Goal: Task Accomplishment & Management: Complete application form

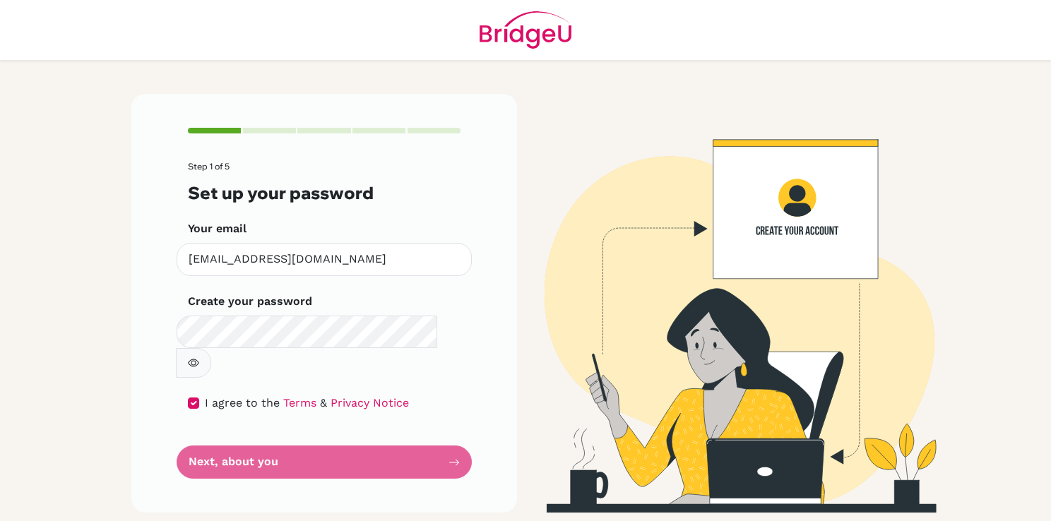
click at [415, 430] on form "Step 1 of 5 Set up your password Your email [EMAIL_ADDRESS][DOMAIN_NAME] Invali…" at bounding box center [324, 320] width 273 height 317
click at [264, 429] on form "Step 1 of 5 Set up your password Your email [EMAIL_ADDRESS][DOMAIN_NAME] Invali…" at bounding box center [324, 320] width 273 height 317
click at [194, 398] on input "checkbox" at bounding box center [193, 403] width 11 height 11
checkbox input "true"
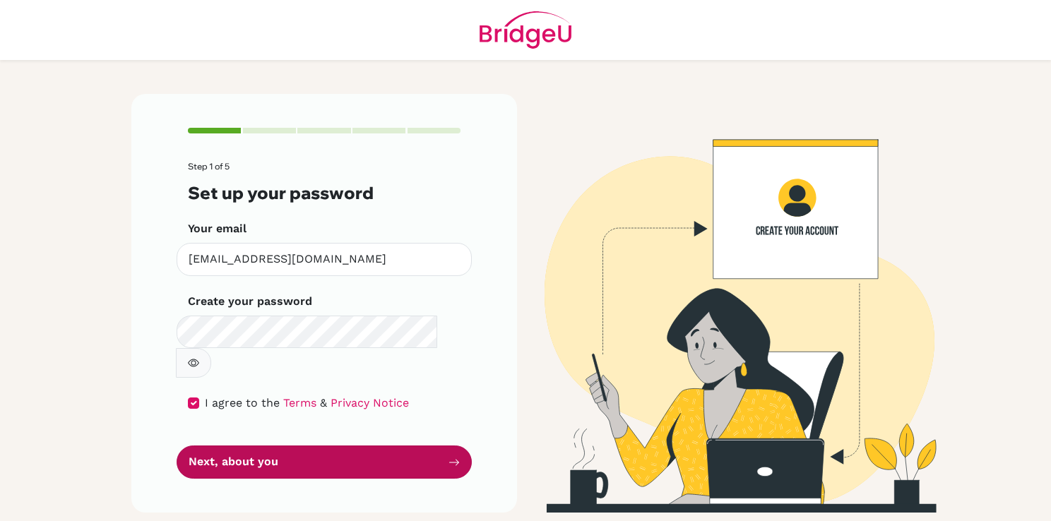
click at [259, 446] on button "Next, about you" at bounding box center [324, 462] width 295 height 33
